Goal: Transaction & Acquisition: Purchase product/service

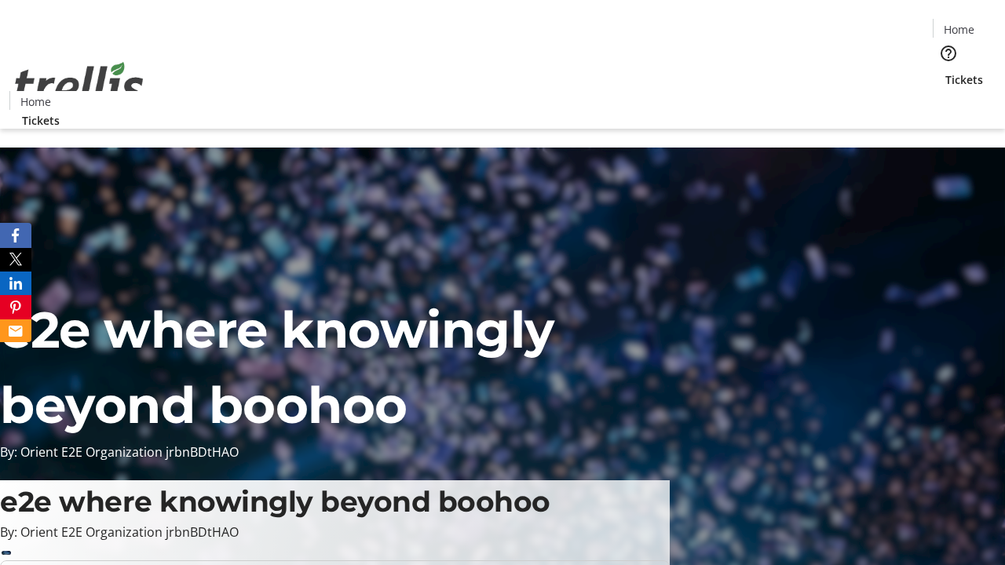
click at [945, 71] on span "Tickets" at bounding box center [964, 79] width 38 height 16
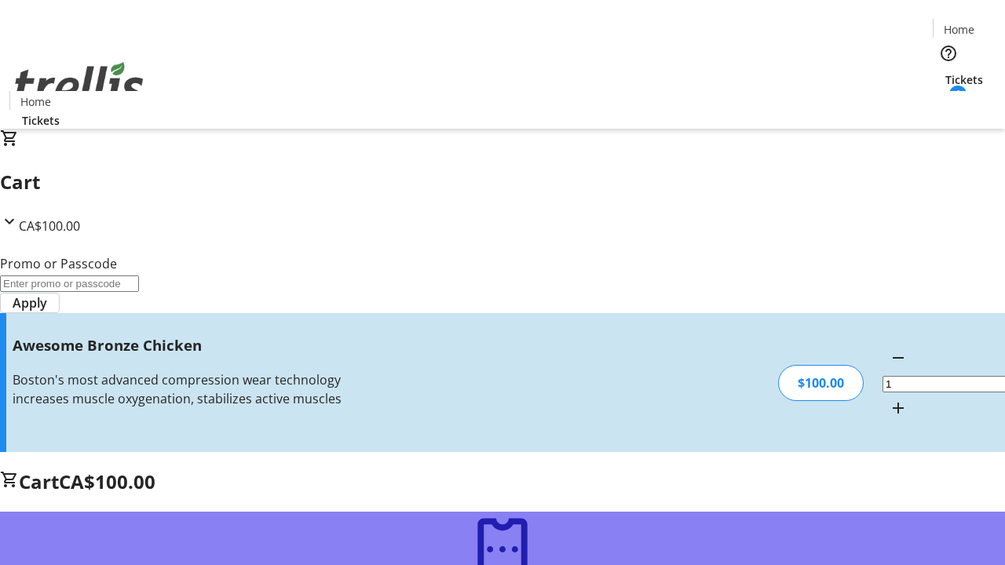
type input "FREE"
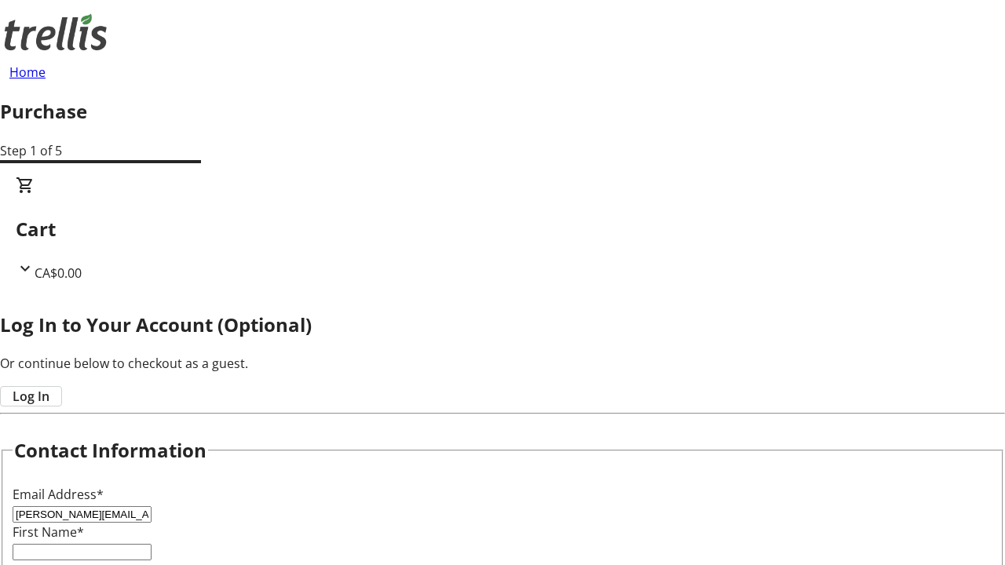
type input "[PERSON_NAME][EMAIL_ADDRESS][DOMAIN_NAME]"
type input "[PERSON_NAME]"
